Goal: Task Accomplishment & Management: Use online tool/utility

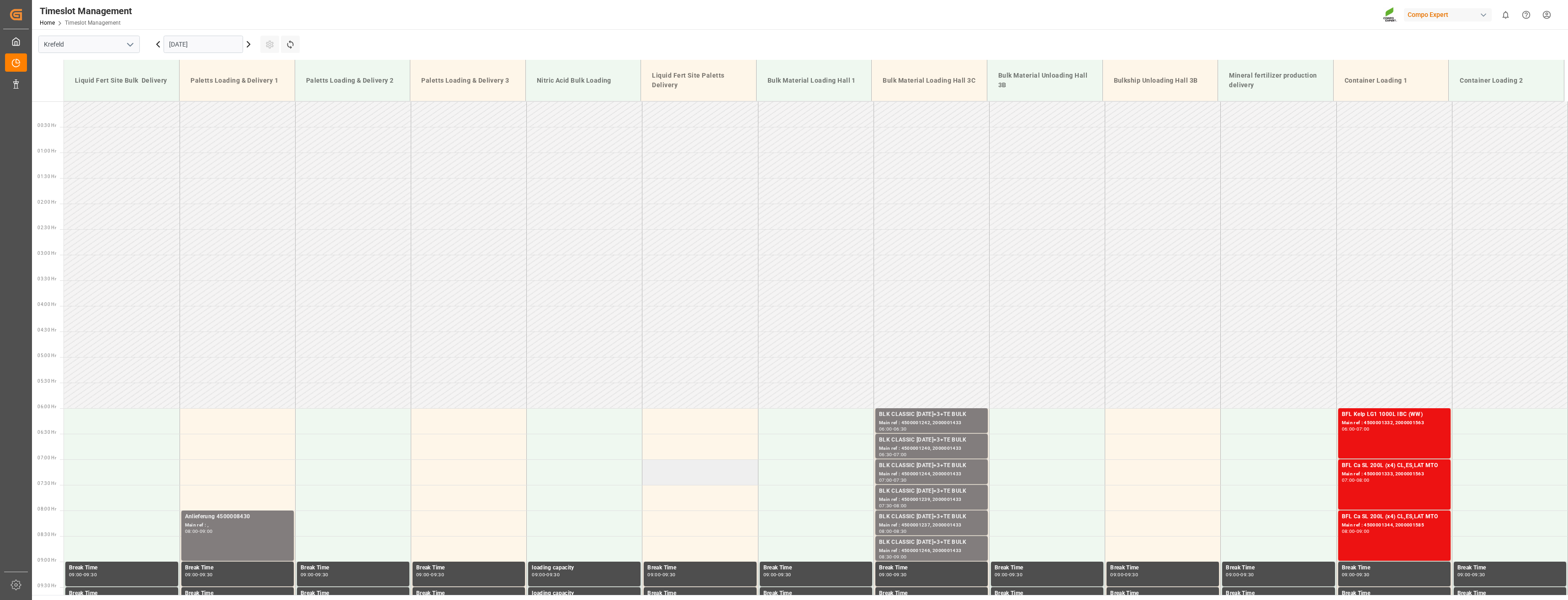
scroll to position [235, 0]
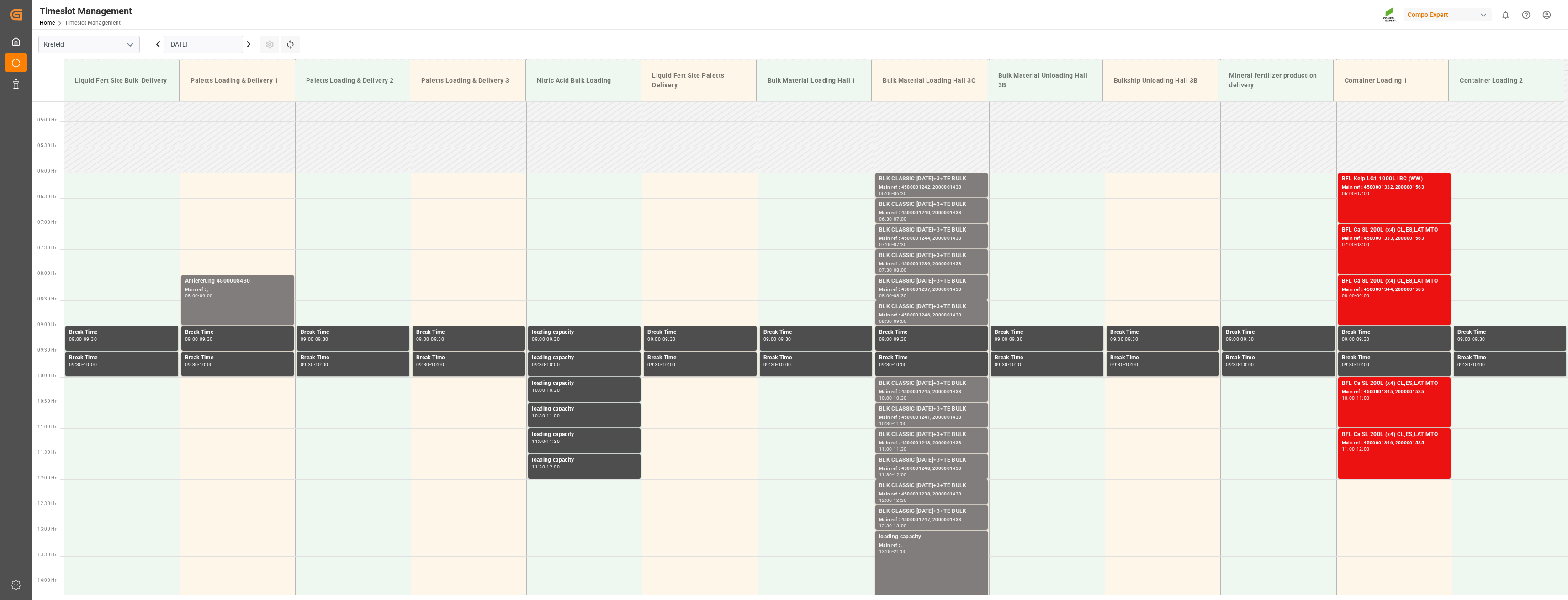
click at [158, 45] on icon at bounding box center [158, 44] width 11 height 11
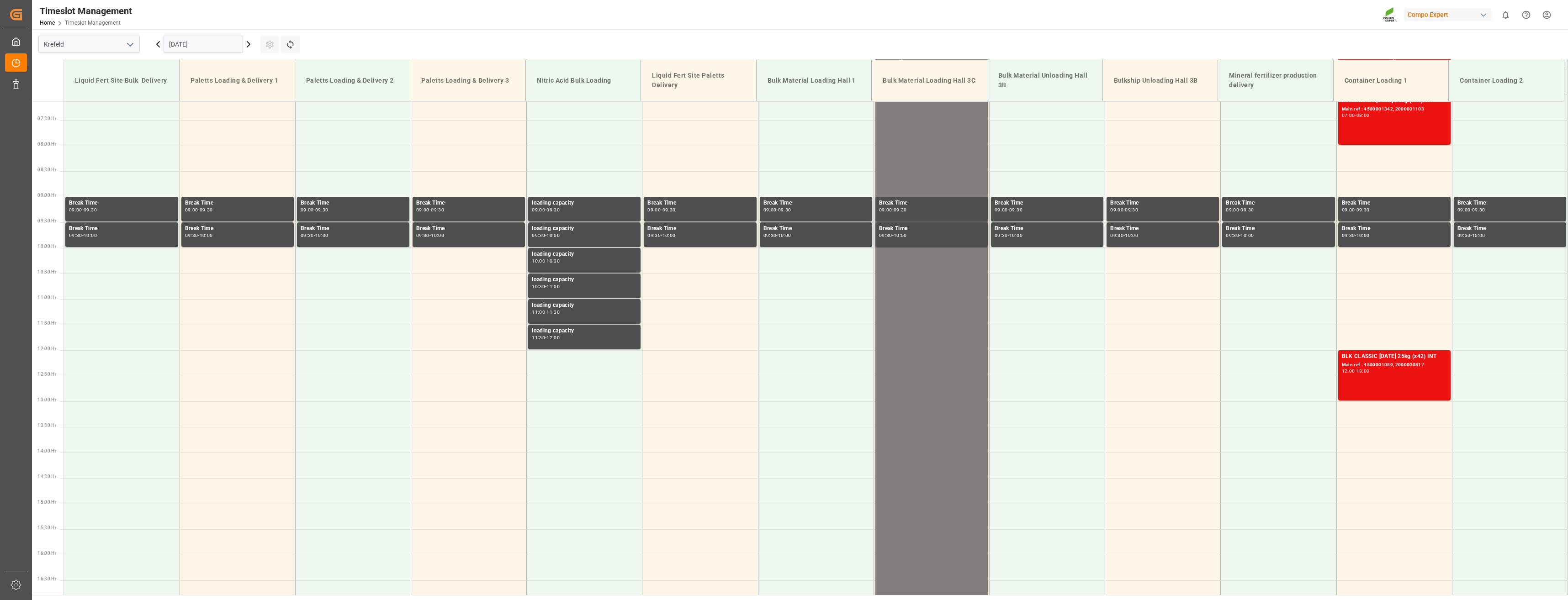
scroll to position [515, 0]
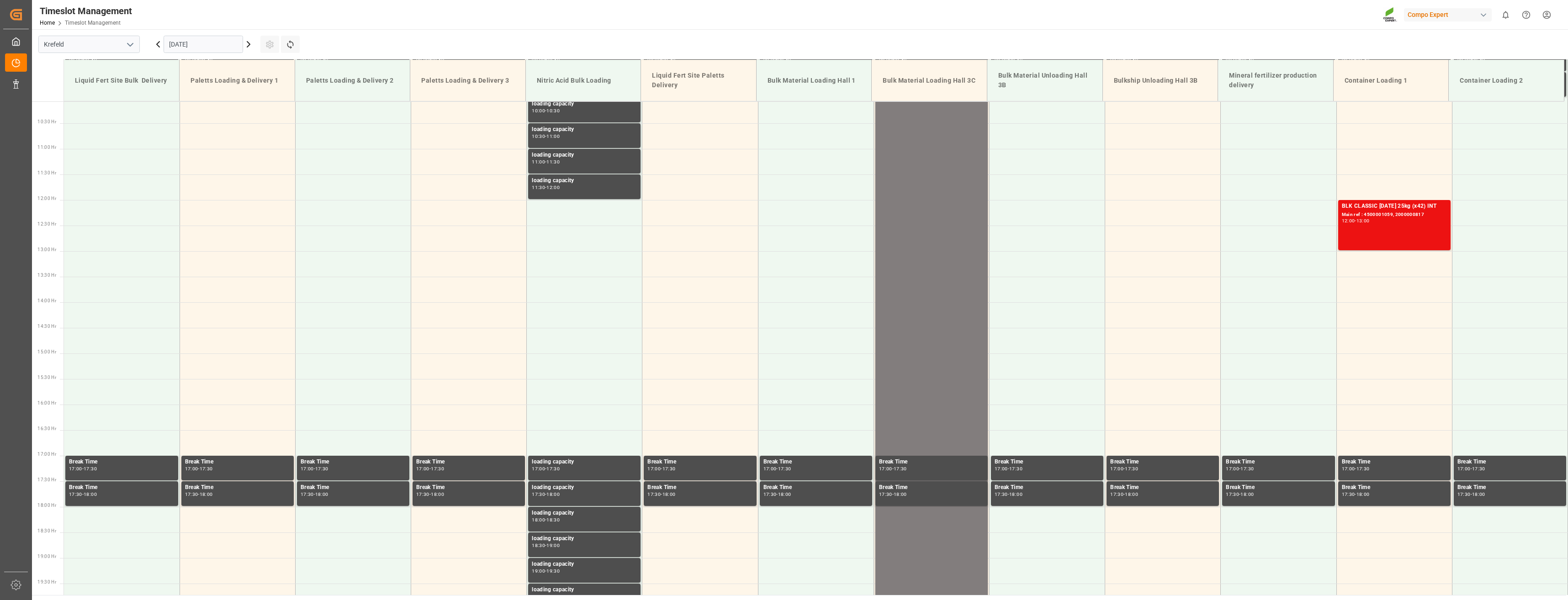
click at [158, 46] on icon at bounding box center [158, 44] width 3 height 5
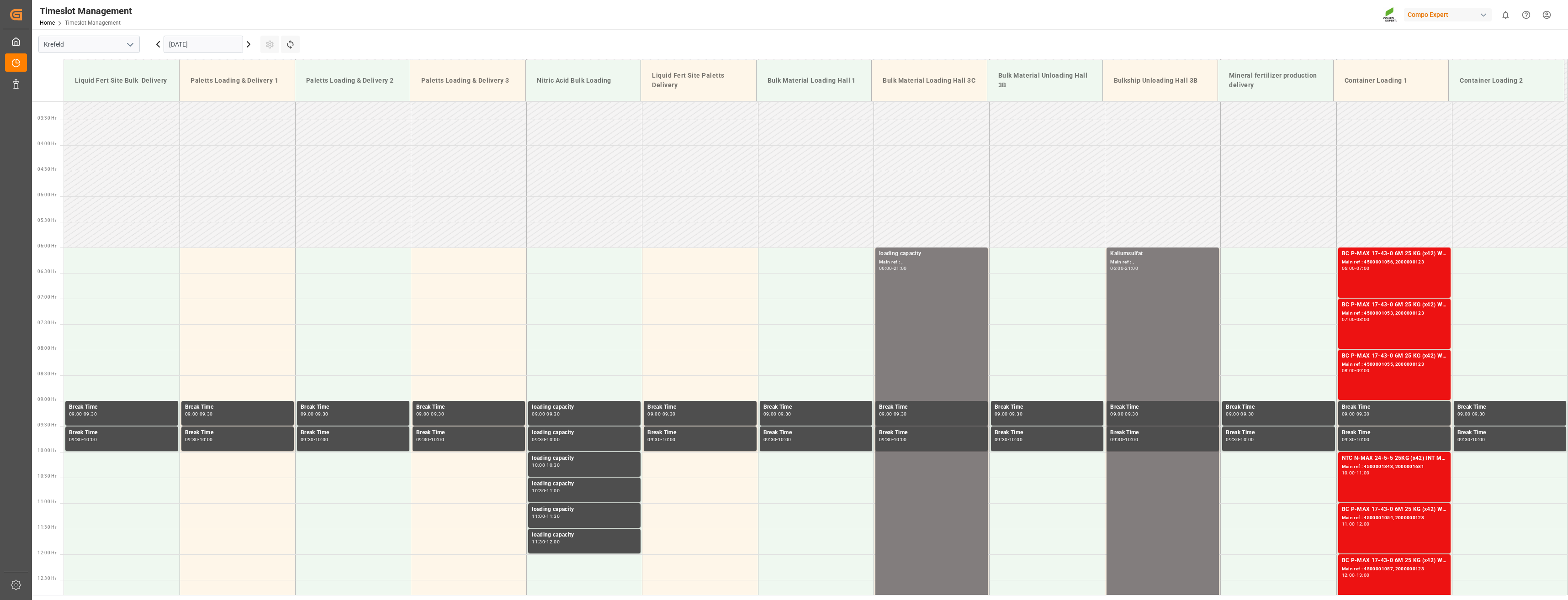
scroll to position [341, 0]
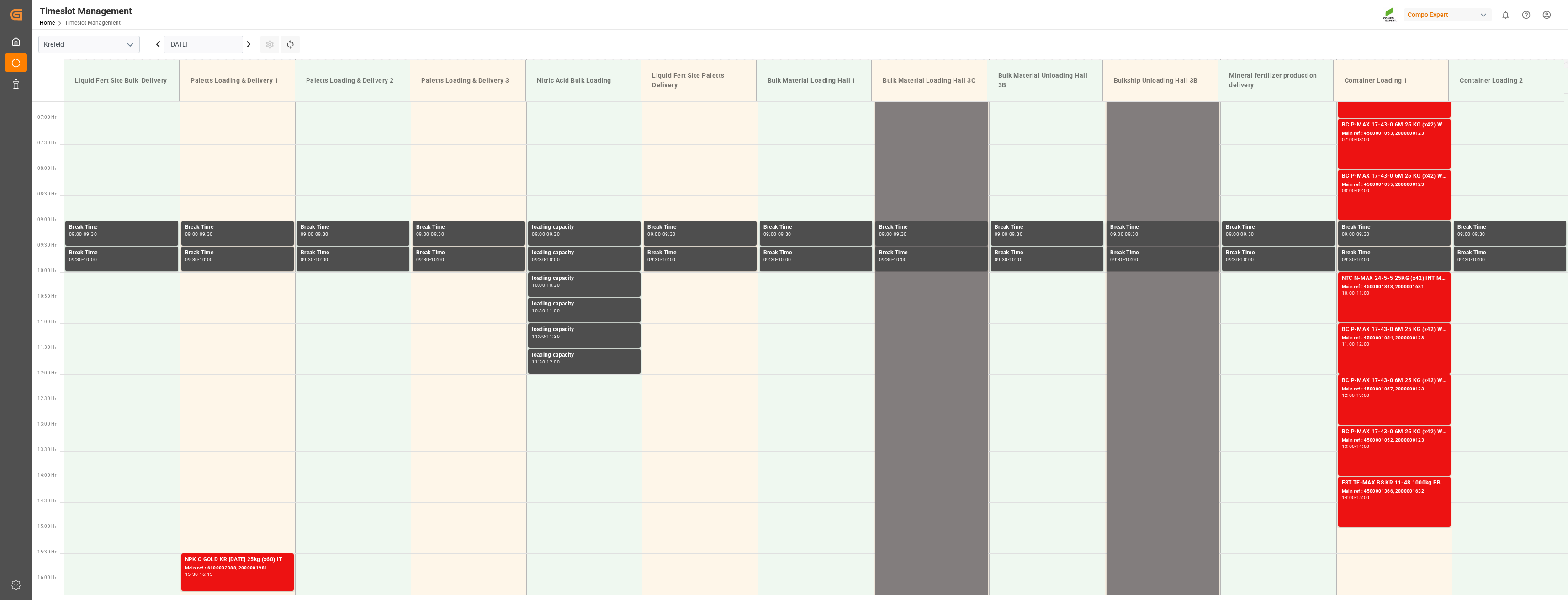
click at [158, 46] on icon at bounding box center [158, 44] width 11 height 11
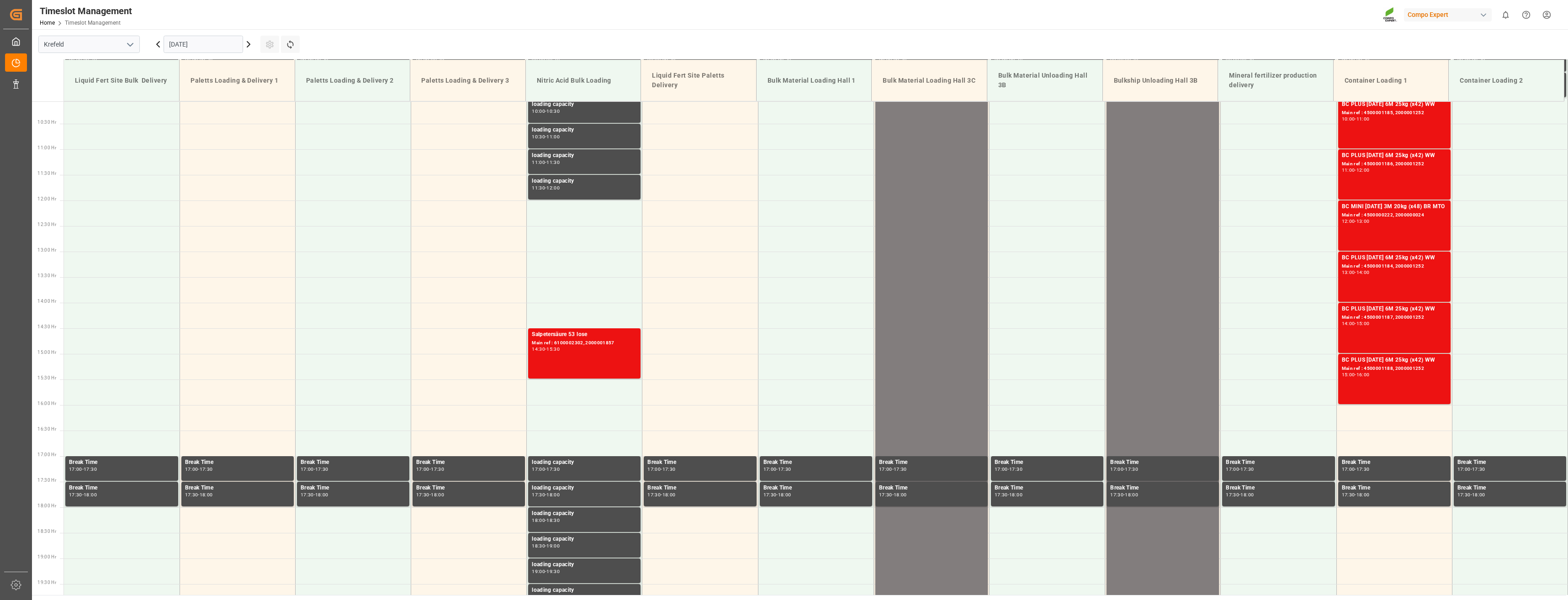
scroll to position [515, 0]
click at [158, 46] on icon at bounding box center [158, 44] width 11 height 11
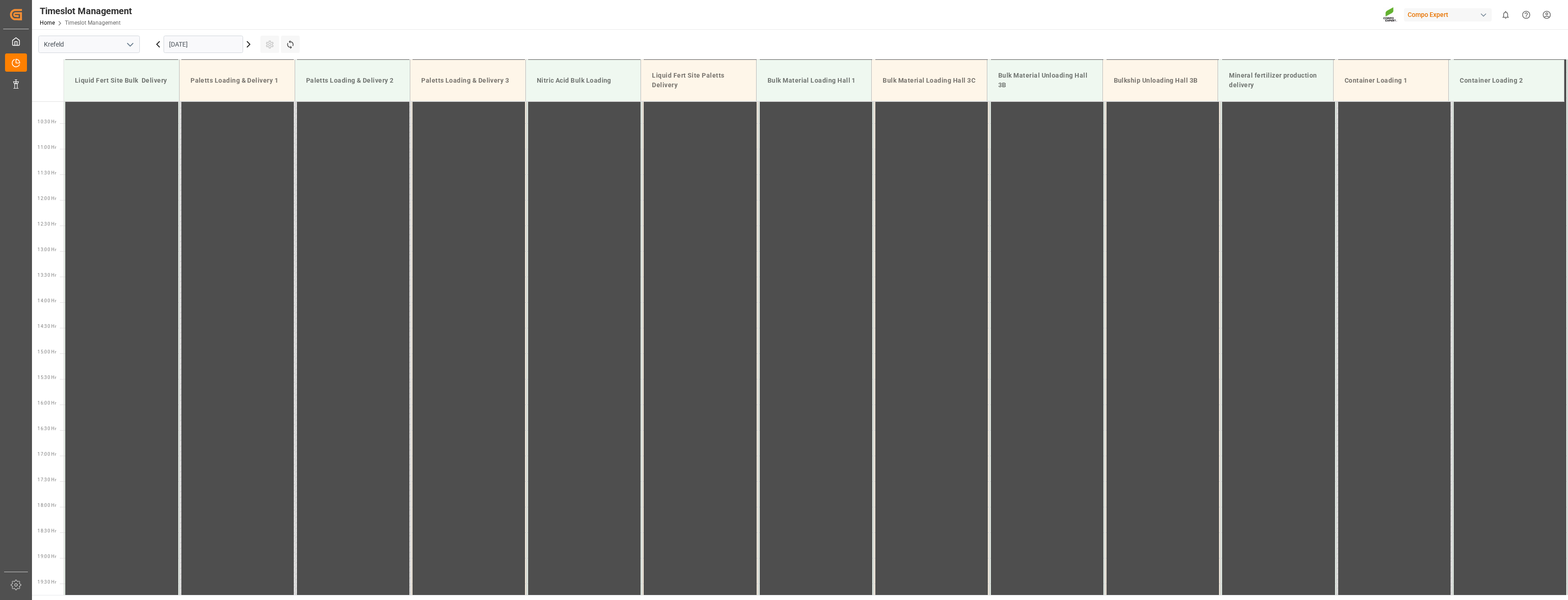
click at [158, 46] on icon at bounding box center [158, 44] width 11 height 11
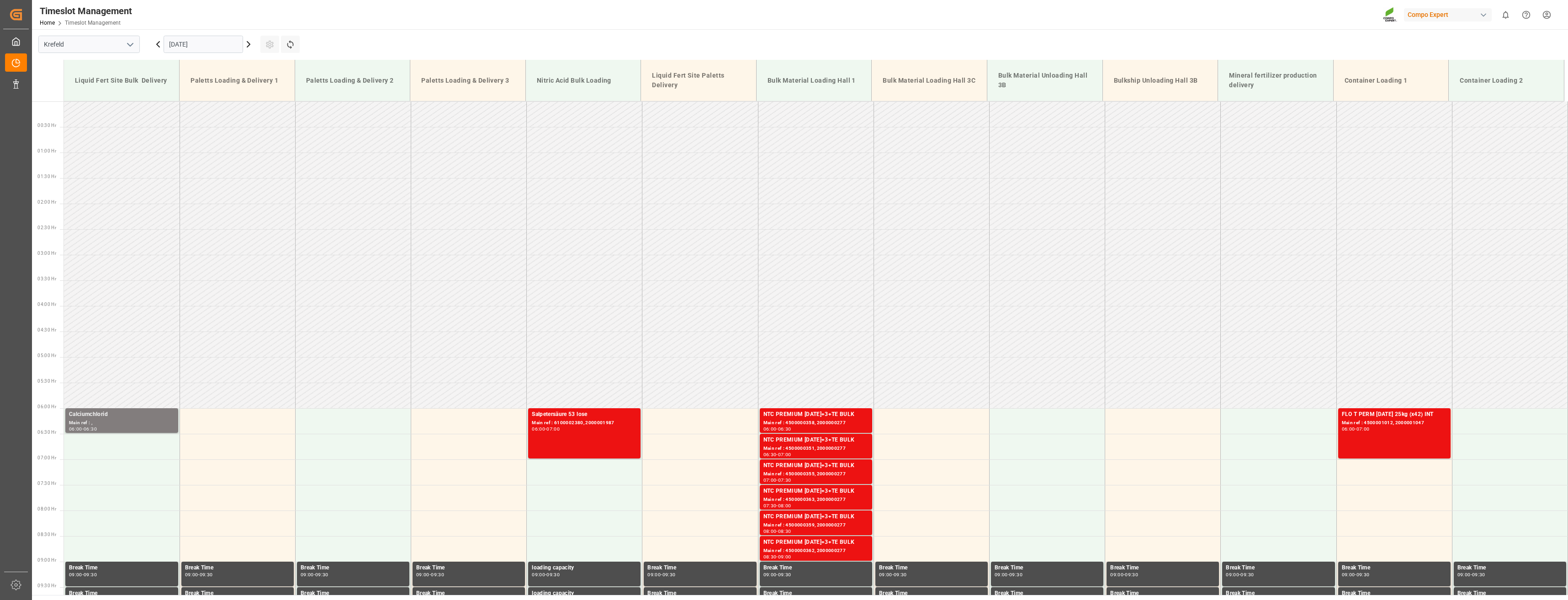
scroll to position [60, 0]
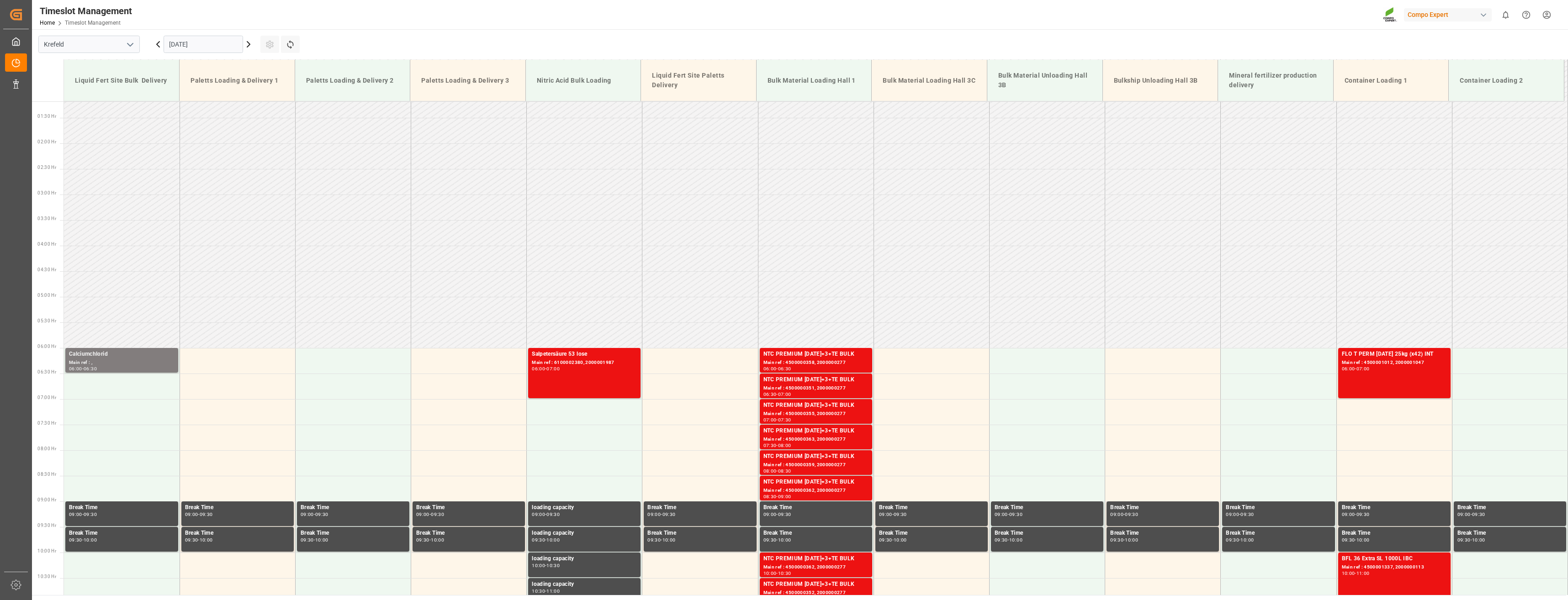
click at [158, 46] on icon at bounding box center [158, 44] width 11 height 11
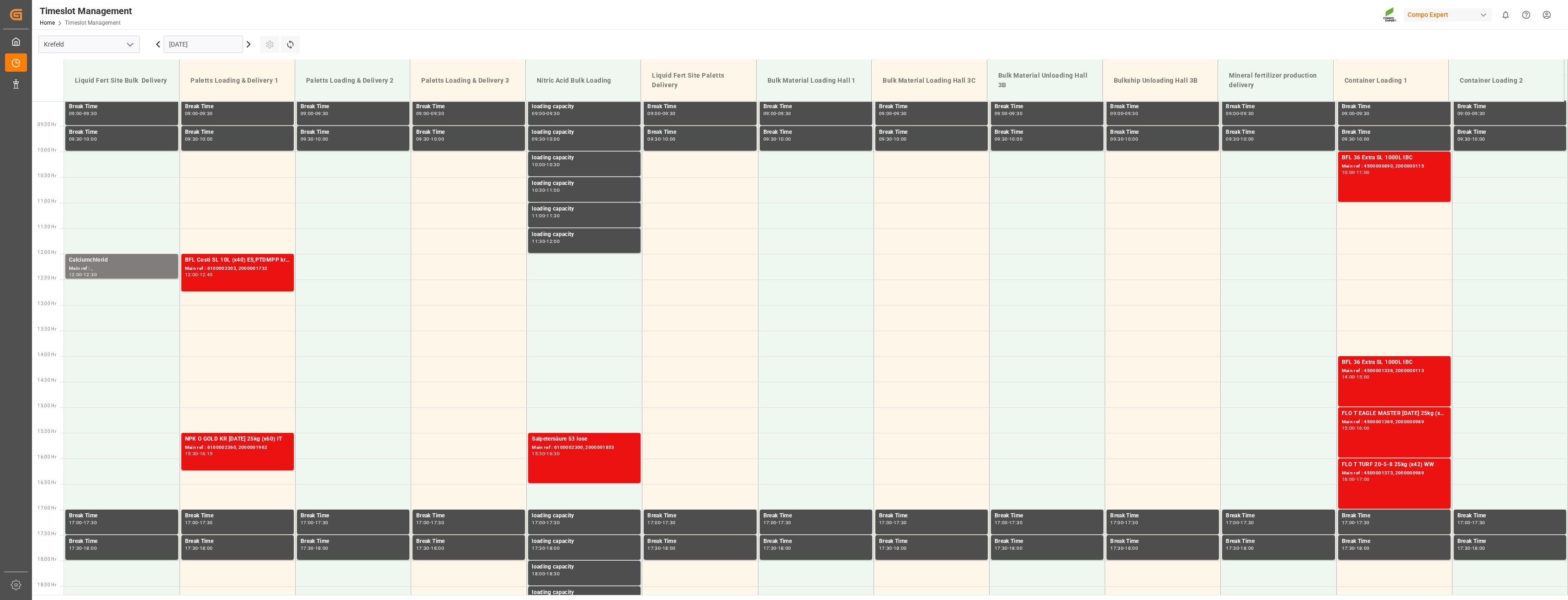
scroll to position [515, 0]
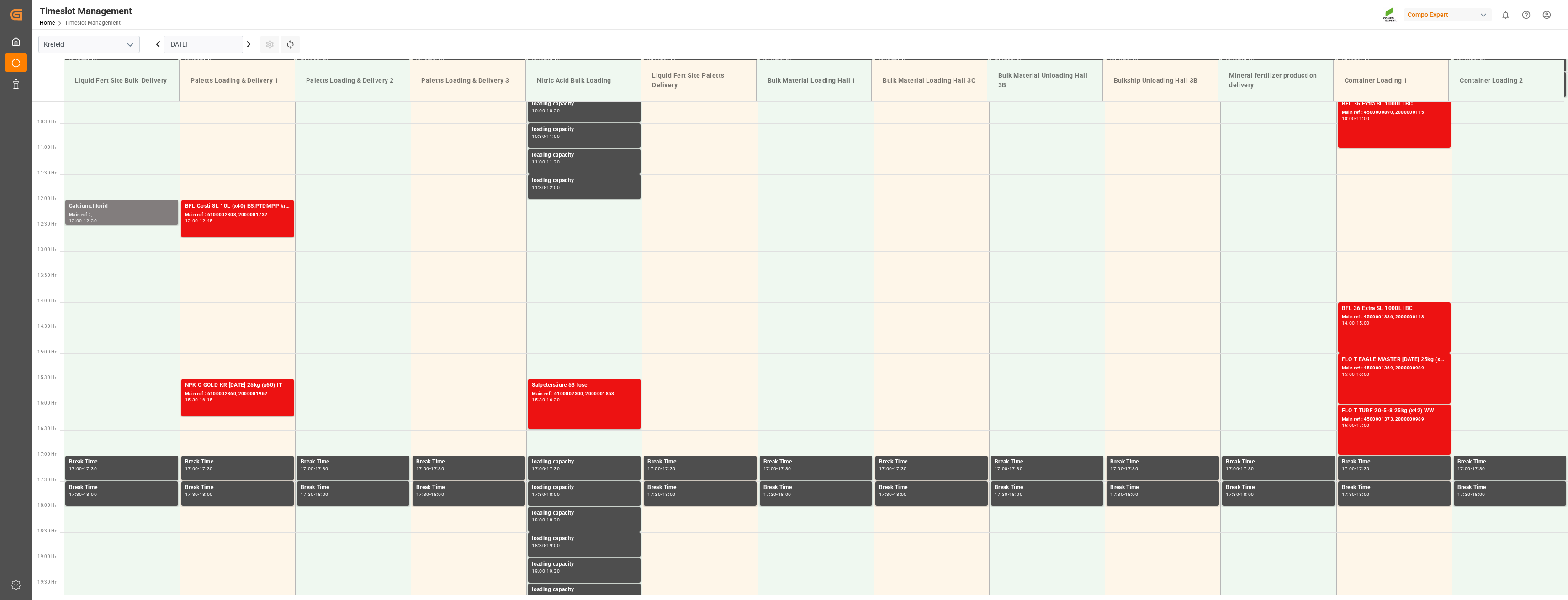
click at [158, 46] on icon at bounding box center [158, 44] width 11 height 11
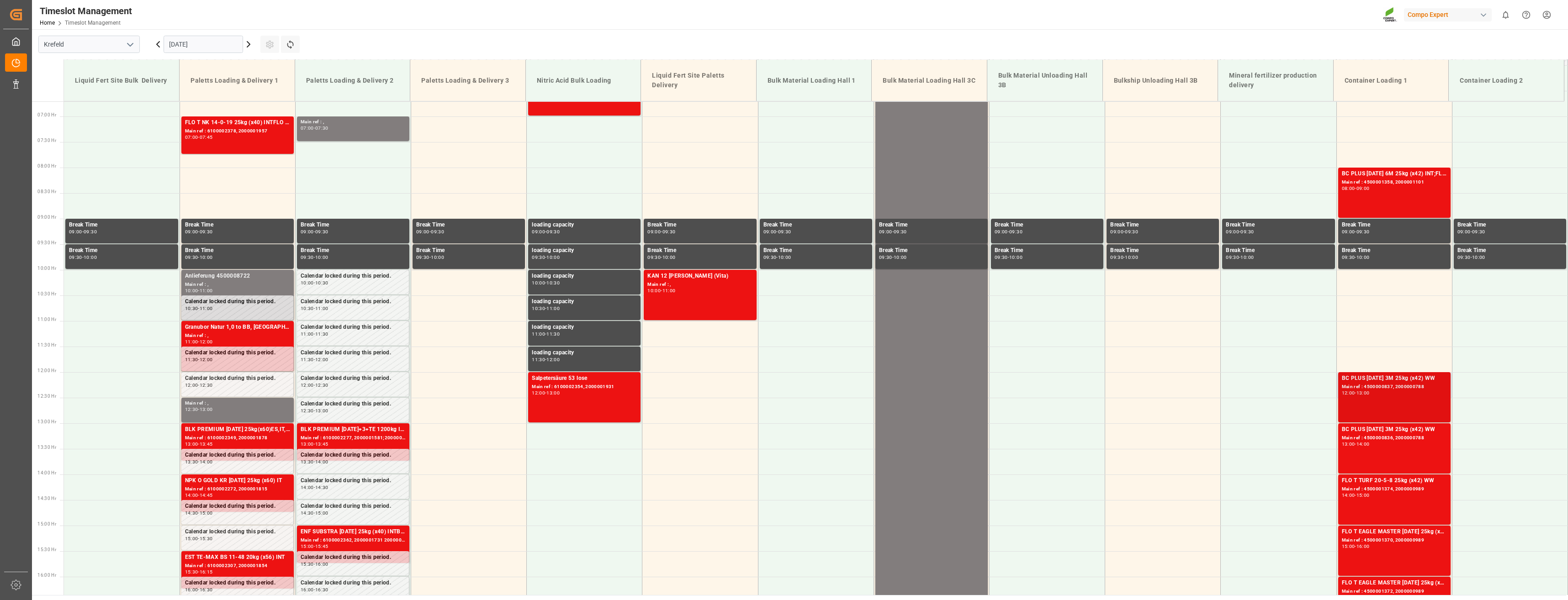
scroll to position [332, 0]
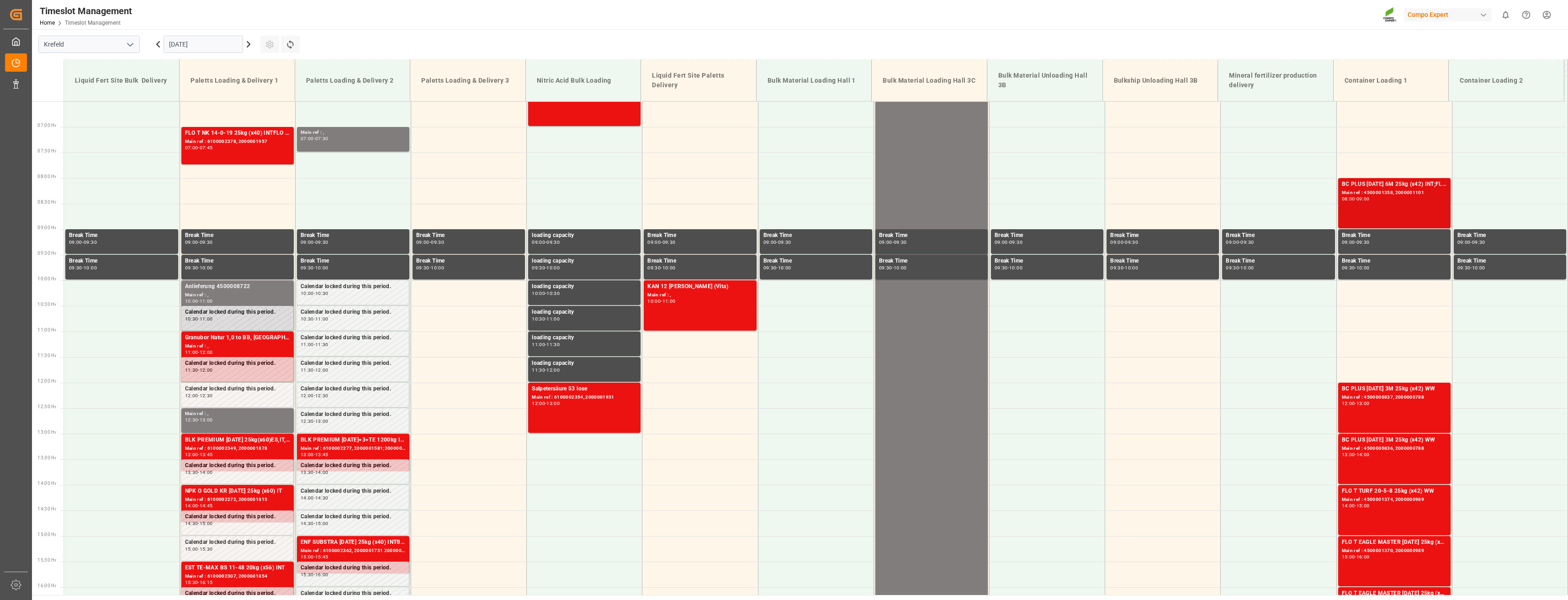
click at [1398, 196] on div "Main ref : 4500001358, 2000001101" at bounding box center [1394, 193] width 105 height 8
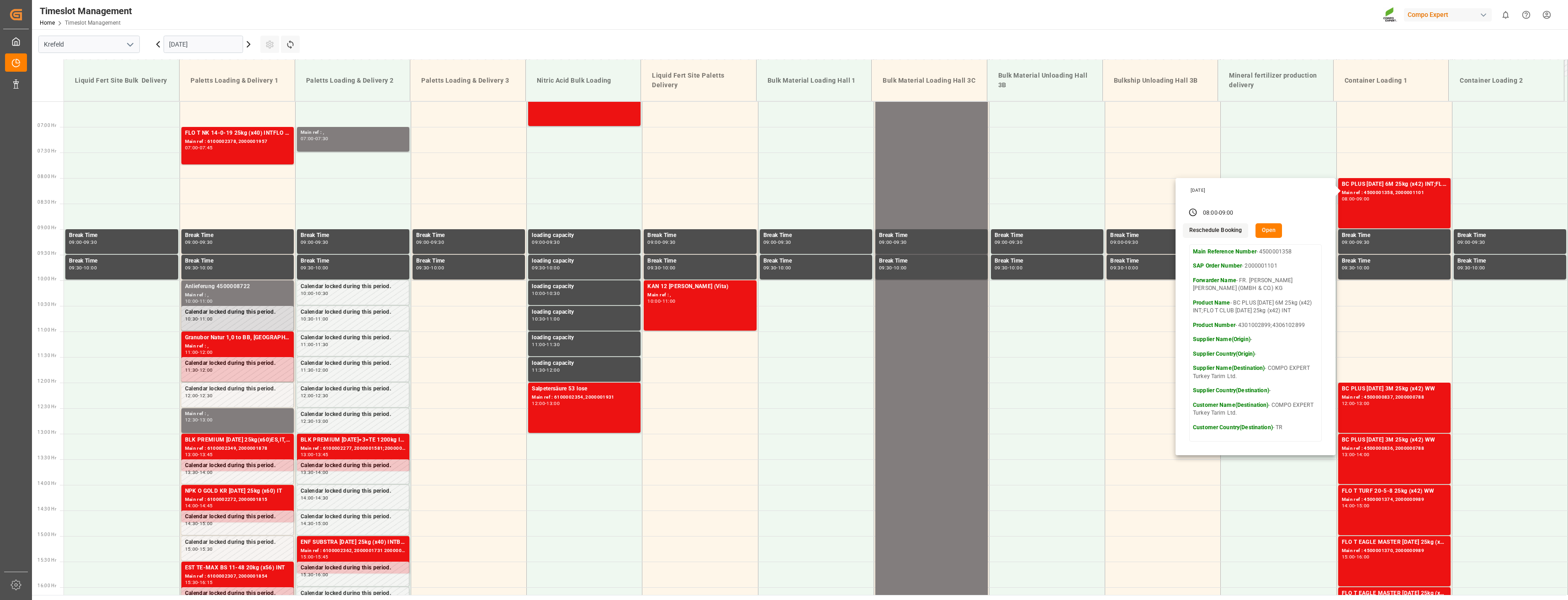
click at [1263, 232] on button "Open" at bounding box center [1269, 231] width 27 height 15
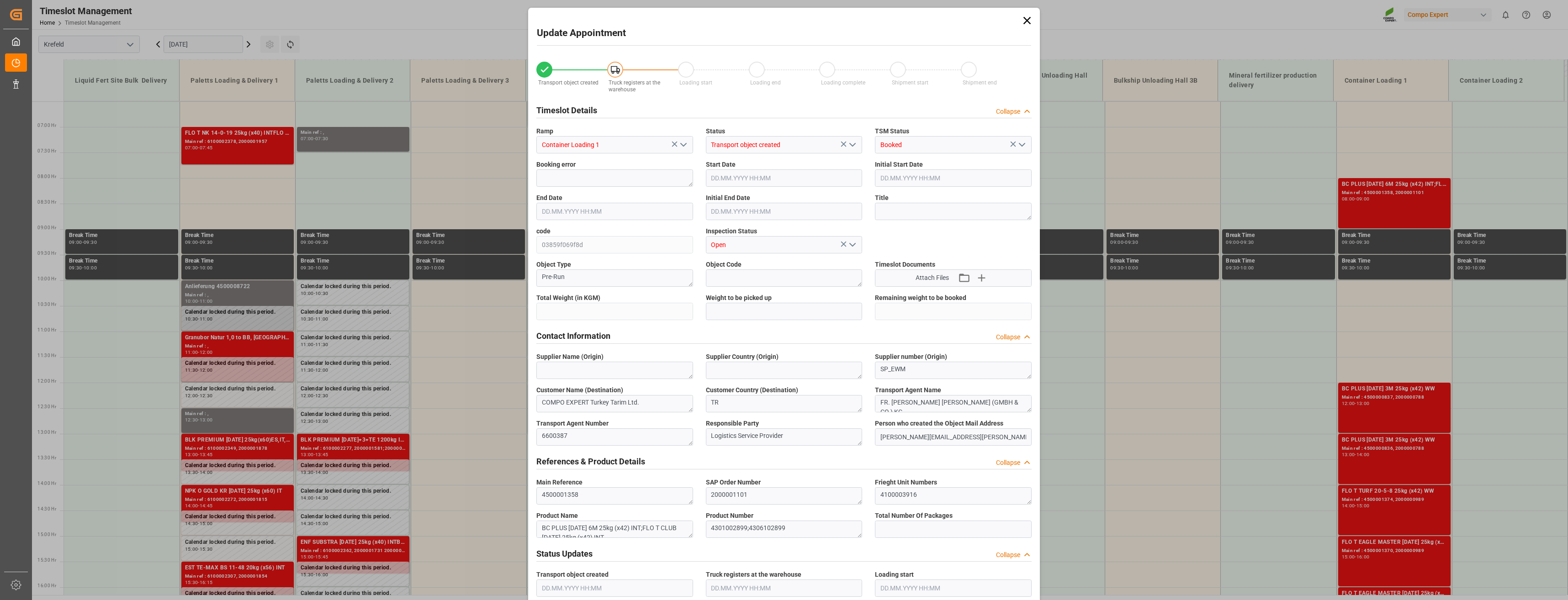
type input "54280.8"
type input "0"
type input "[DATE] 08:00"
type input "[DATE] 09:00"
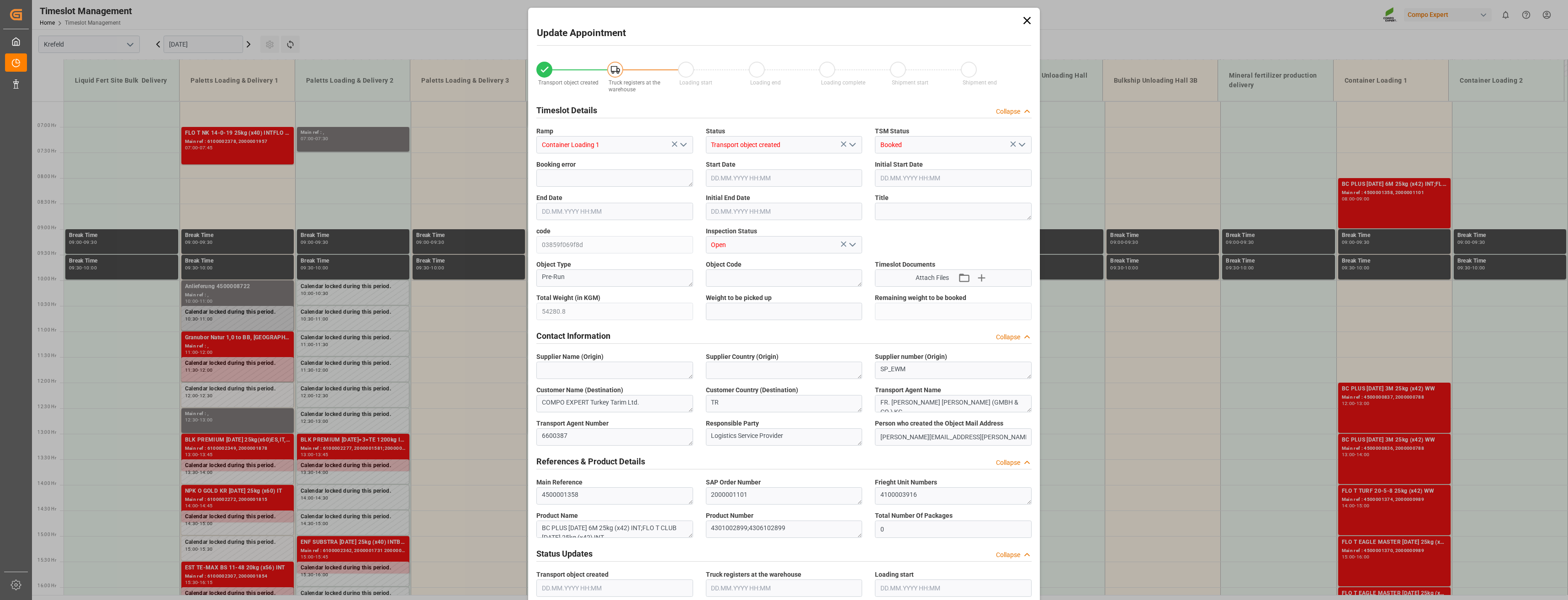
type input "[DATE] 08:30"
type input "[DATE] 10:16"
type input "[DATE] 05:54"
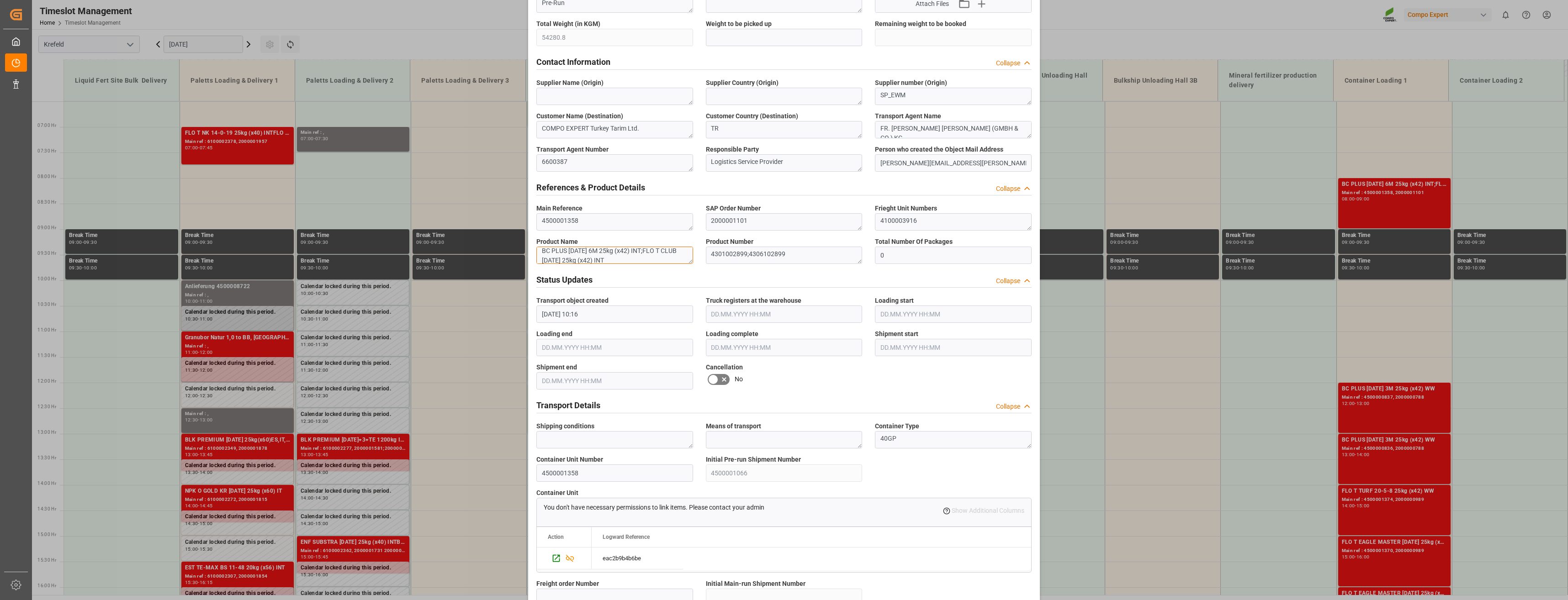
scroll to position [0, 0]
drag, startPoint x: 539, startPoint y: 251, endPoint x: 614, endPoint y: 253, distance: 75.0
click at [614, 253] on textarea "BC PLUS [DATE] 6M 25kg (x42) INT;FLO T CLUB [DATE] 25kg (x42) INT" at bounding box center [614, 255] width 156 height 18
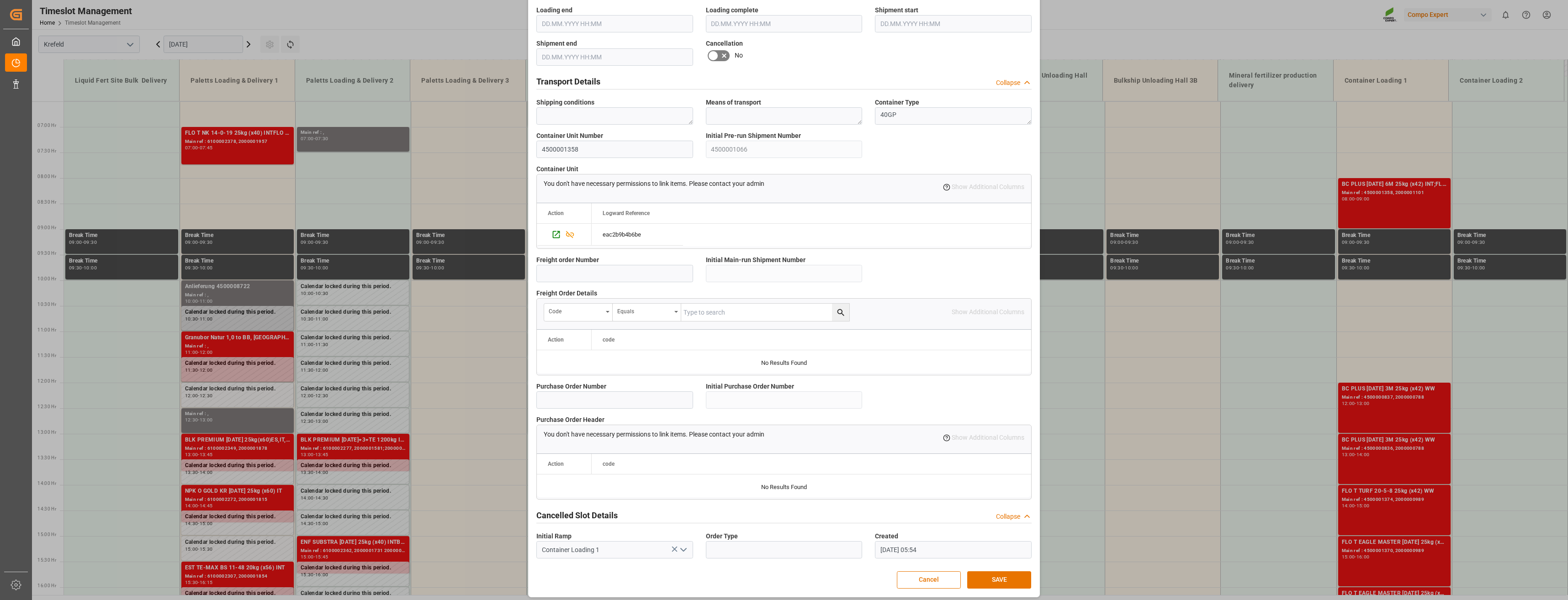
scroll to position [602, 0]
click at [928, 576] on button "Cancel" at bounding box center [928, 576] width 64 height 18
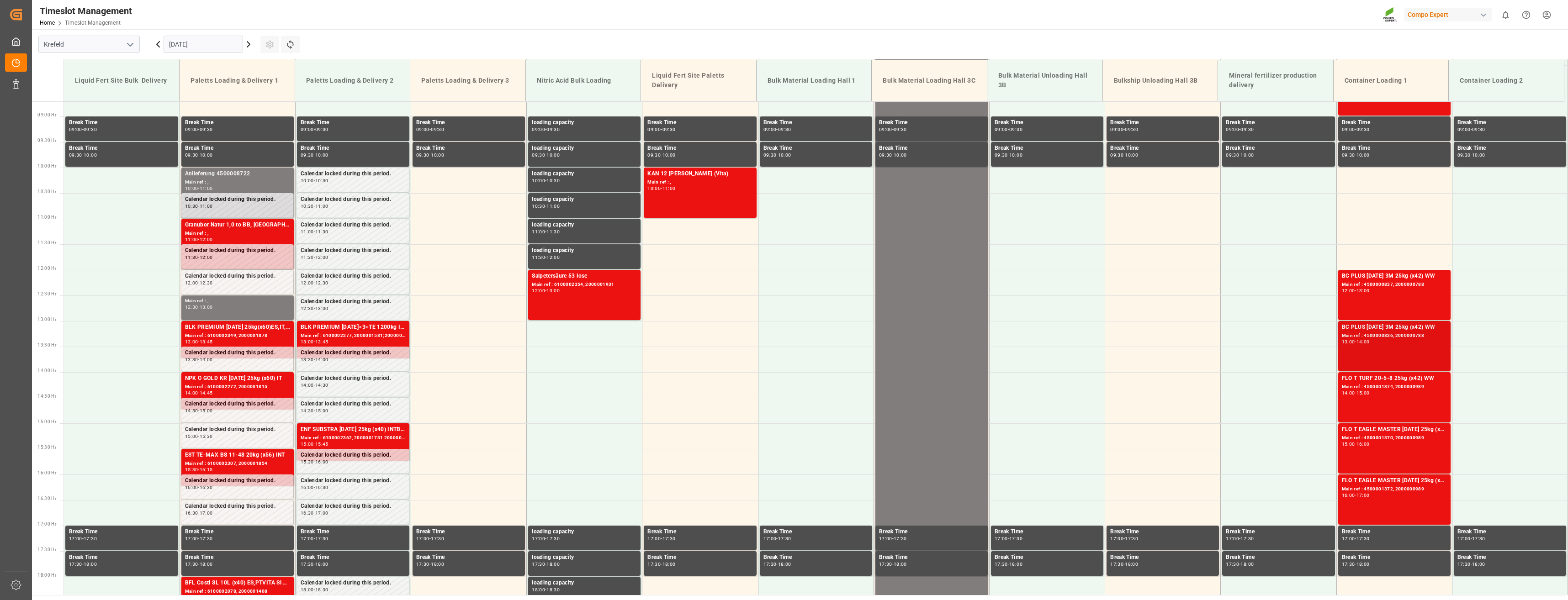
scroll to position [470, 0]
